Goal: Transaction & Acquisition: Subscribe to service/newsletter

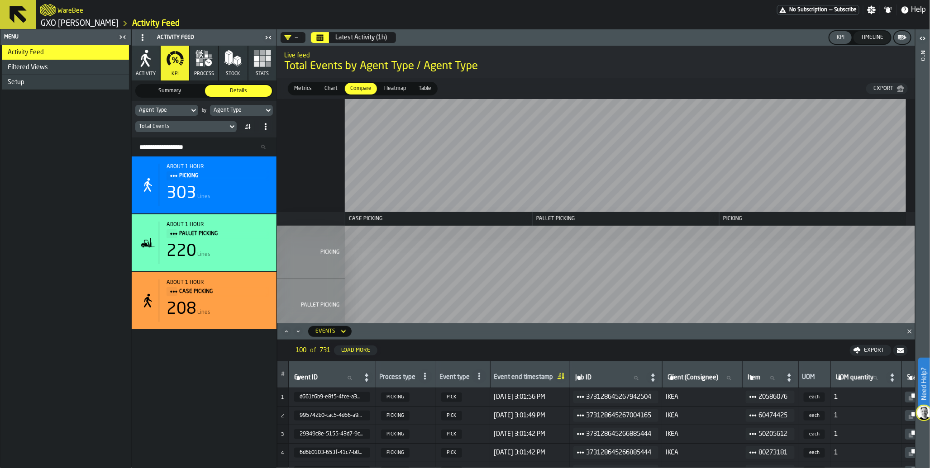
click at [795, 10] on span "No Subscription" at bounding box center [808, 10] width 38 height 6
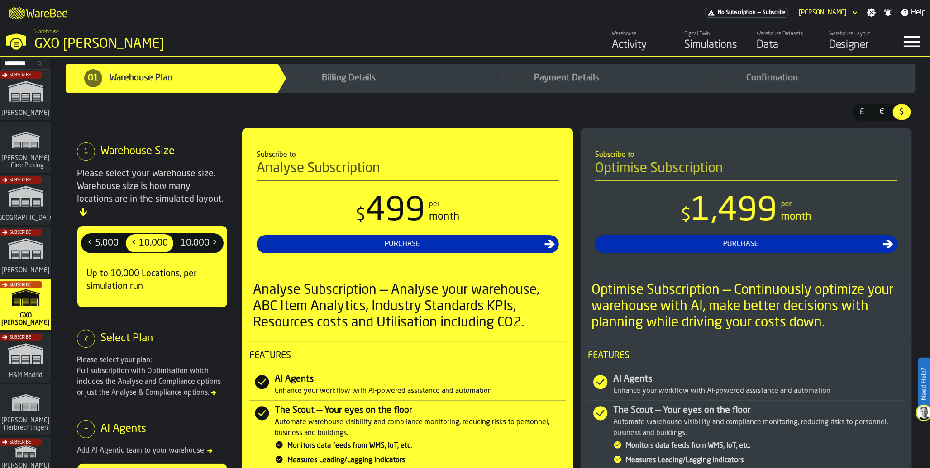
click at [24, 214] on div "Subscribe" at bounding box center [24, 203] width 51 height 52
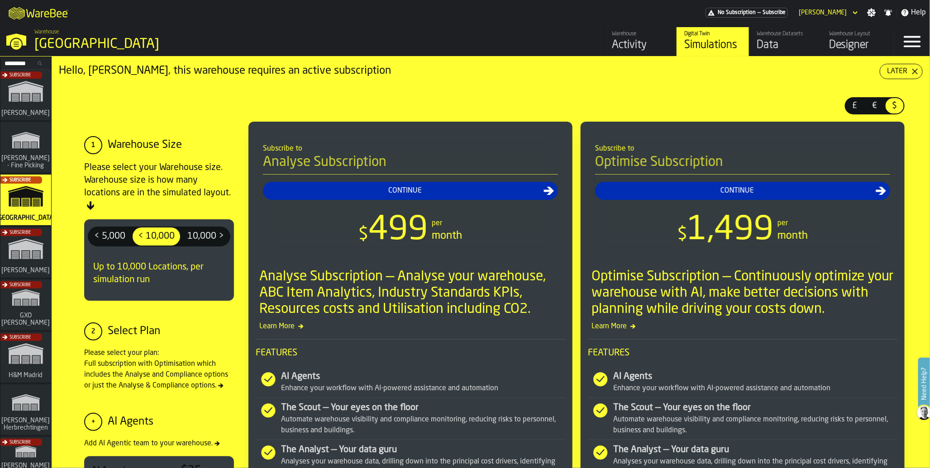
click at [629, 45] on div "Activity" at bounding box center [640, 45] width 57 height 14
